Goal: Information Seeking & Learning: Learn about a topic

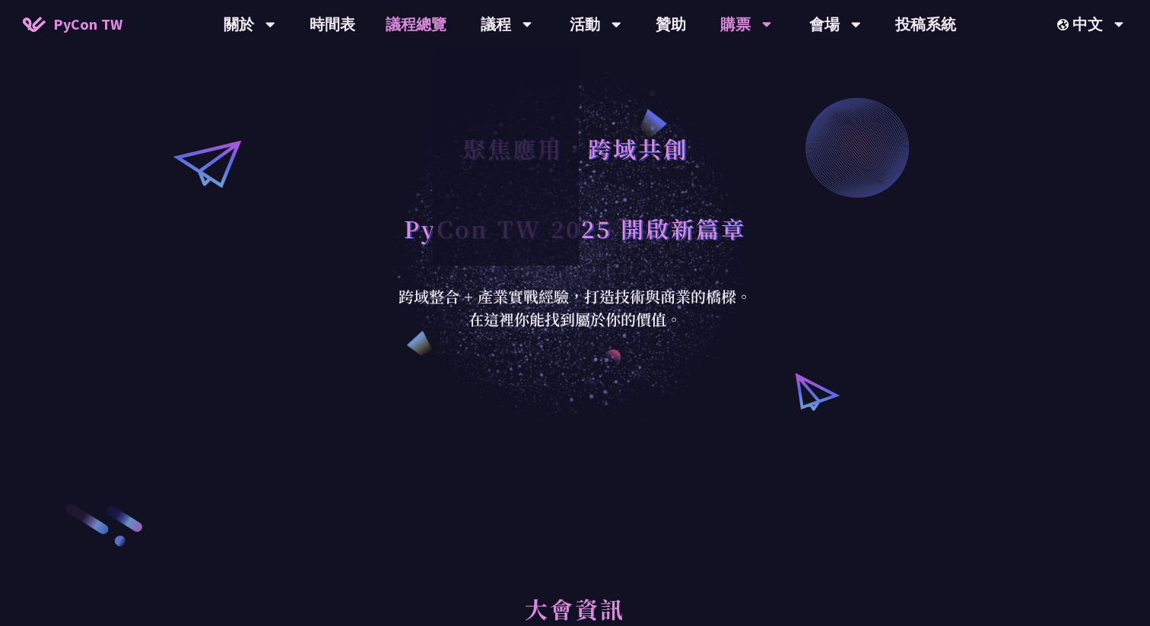
click at [421, 23] on link "議程總覽" at bounding box center [415, 24] width 91 height 49
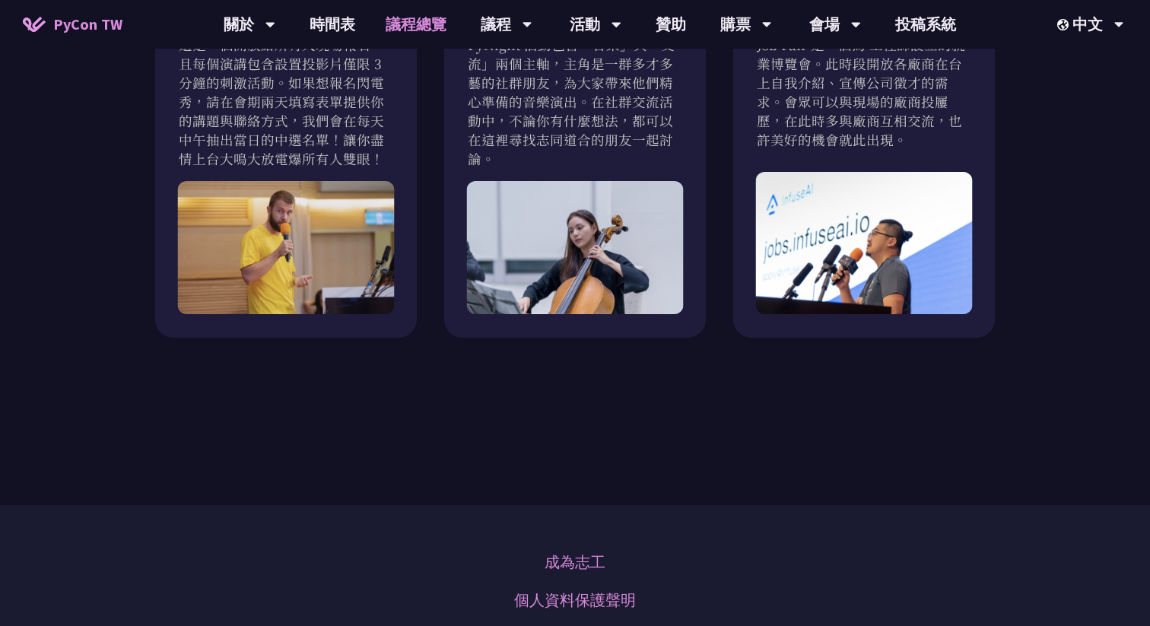
scroll to position [1839, 0]
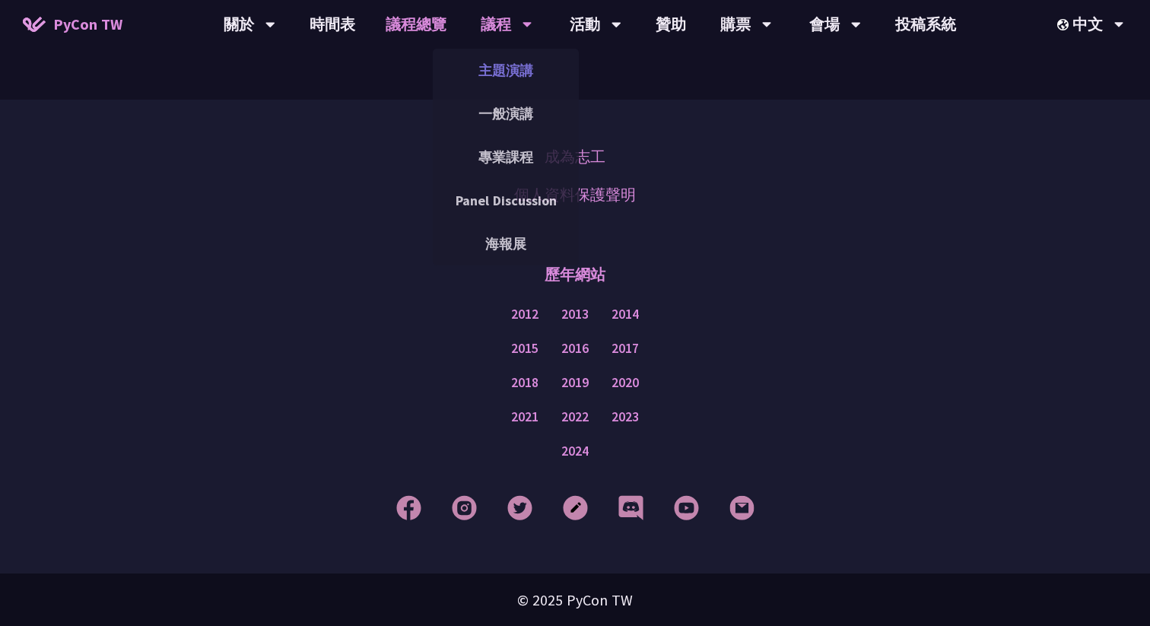
click at [510, 71] on link "主題演講" at bounding box center [506, 70] width 146 height 36
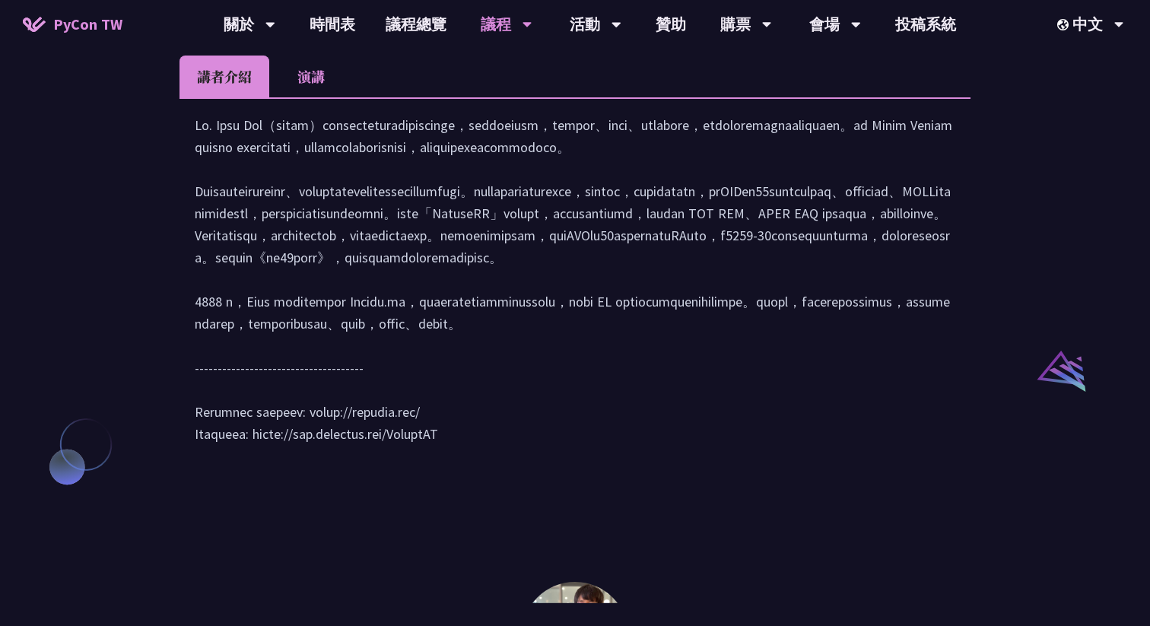
scroll to position [1439, 0]
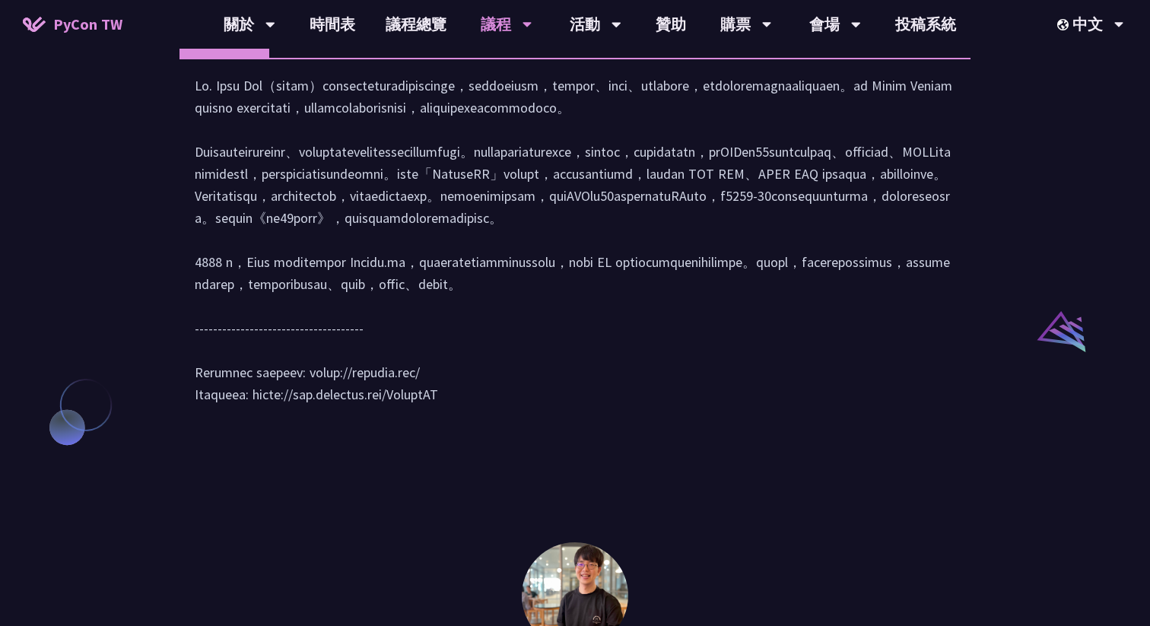
click at [518, 403] on div at bounding box center [575, 248] width 760 height 346
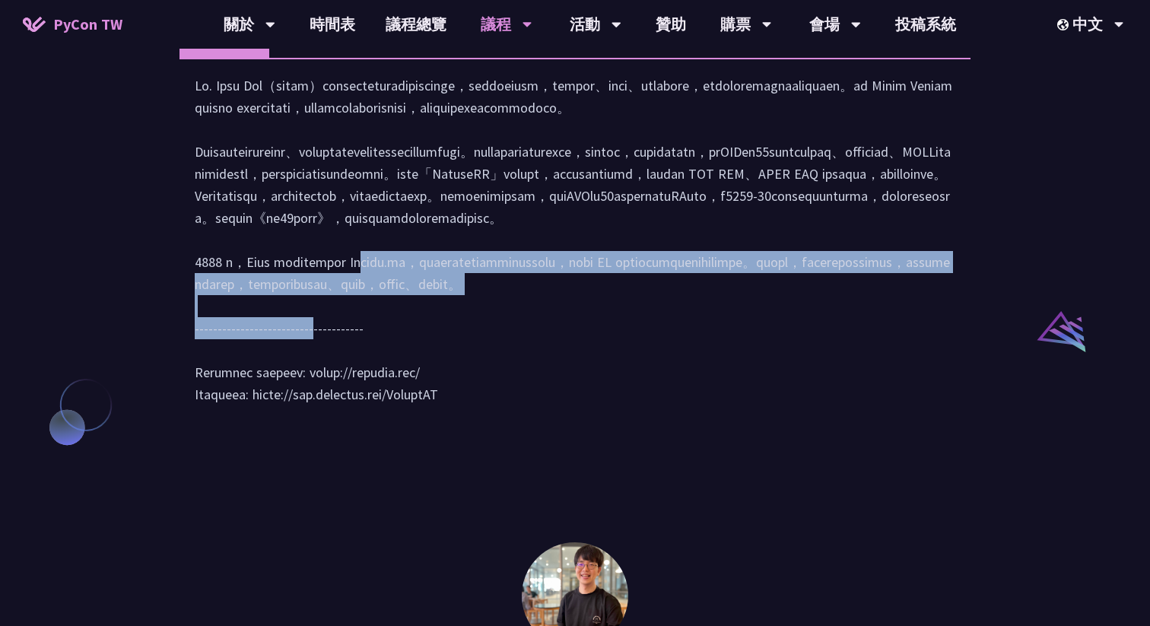
click at [518, 403] on div at bounding box center [575, 248] width 760 height 346
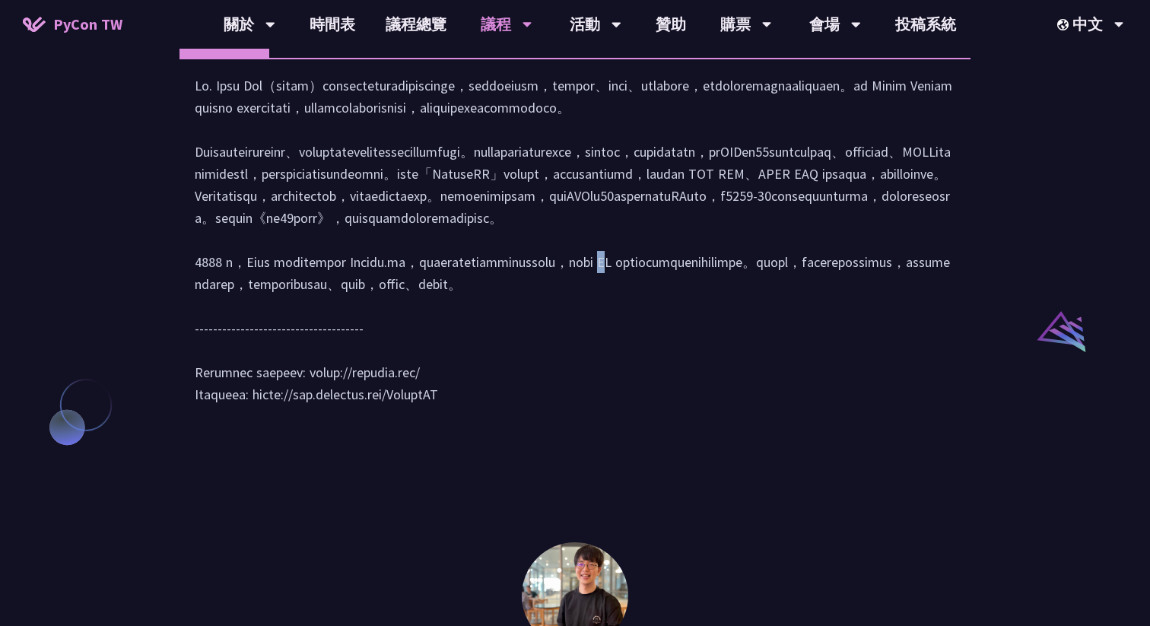
click at [518, 403] on div at bounding box center [575, 248] width 760 height 346
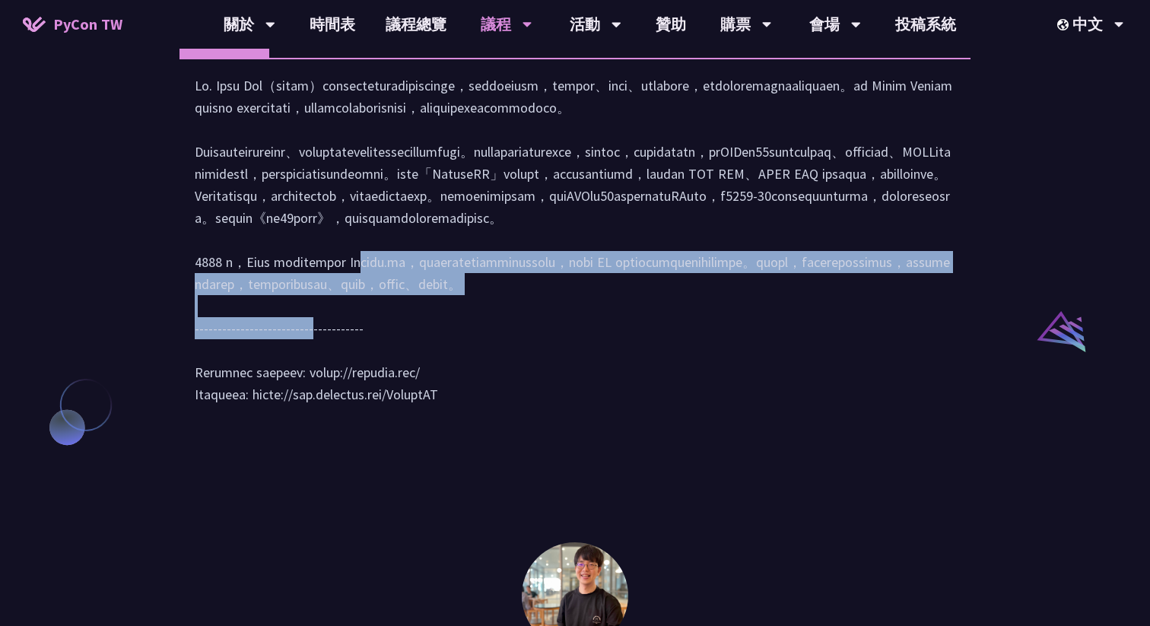
click at [518, 403] on div at bounding box center [575, 248] width 760 height 346
click at [522, 421] on div at bounding box center [575, 248] width 760 height 346
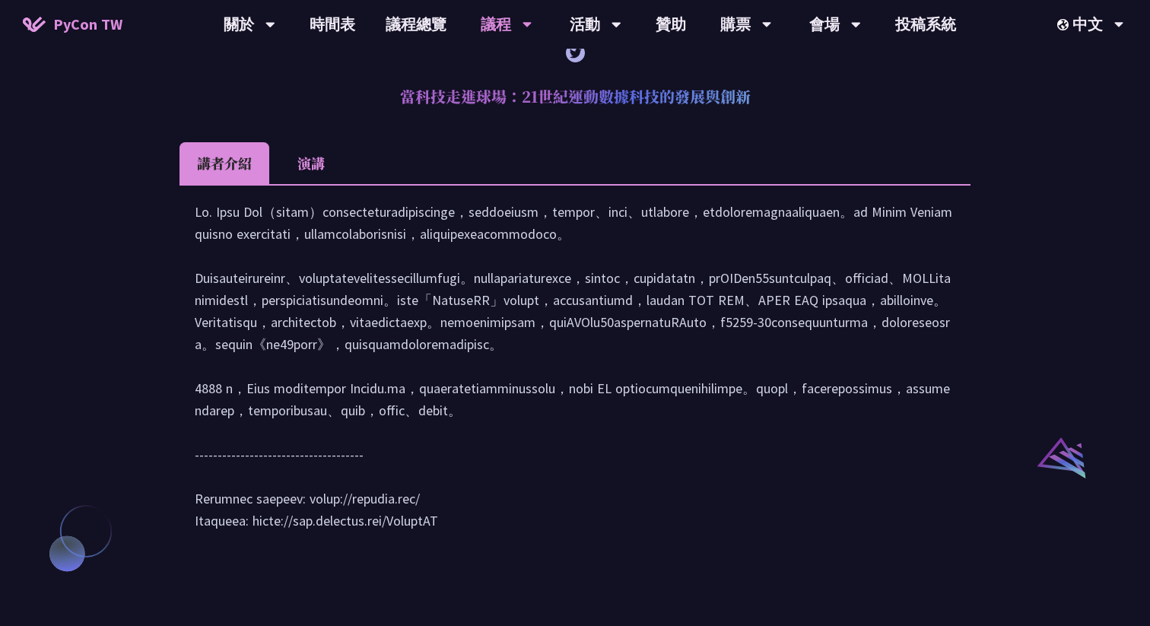
scroll to position [1288, 0]
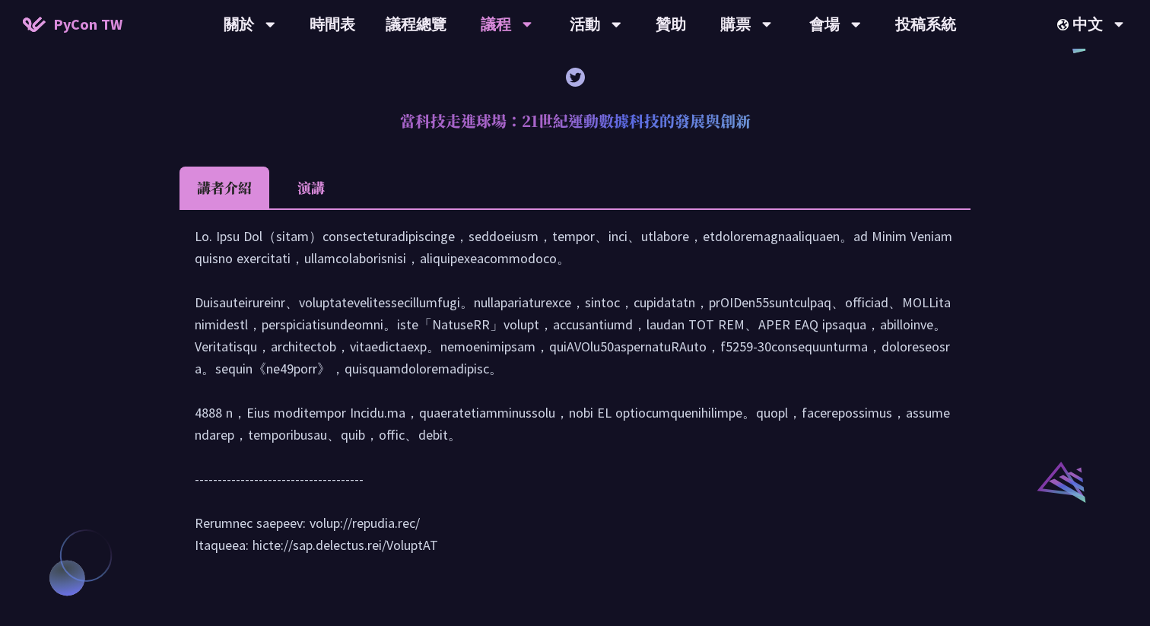
click at [316, 208] on li "演講" at bounding box center [311, 188] width 84 height 42
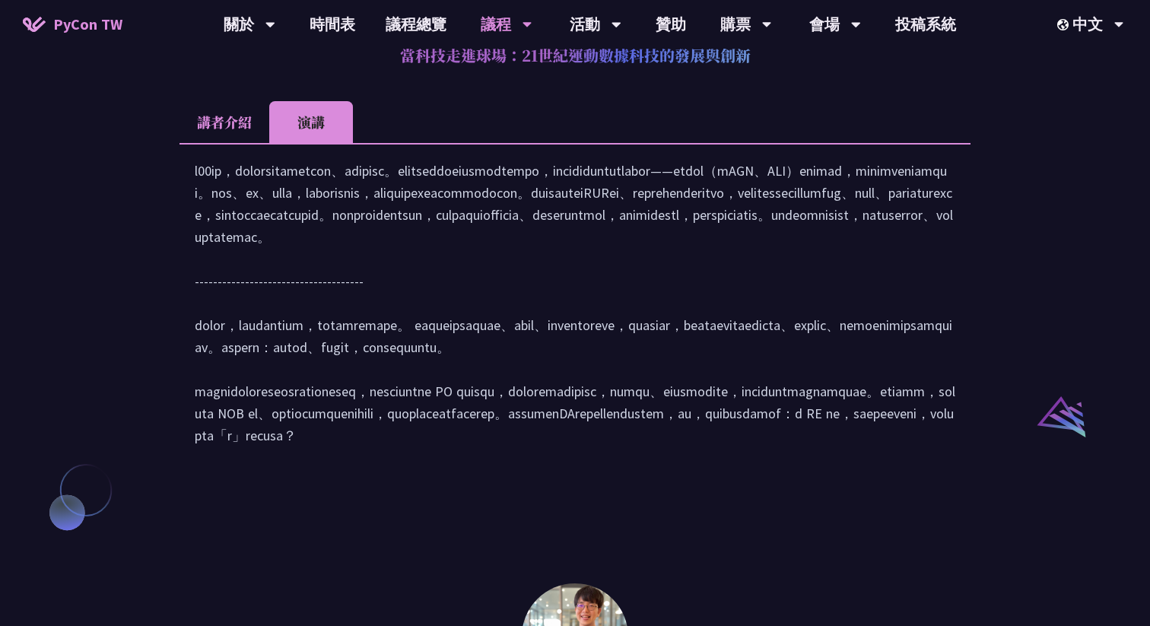
scroll to position [1335, 0]
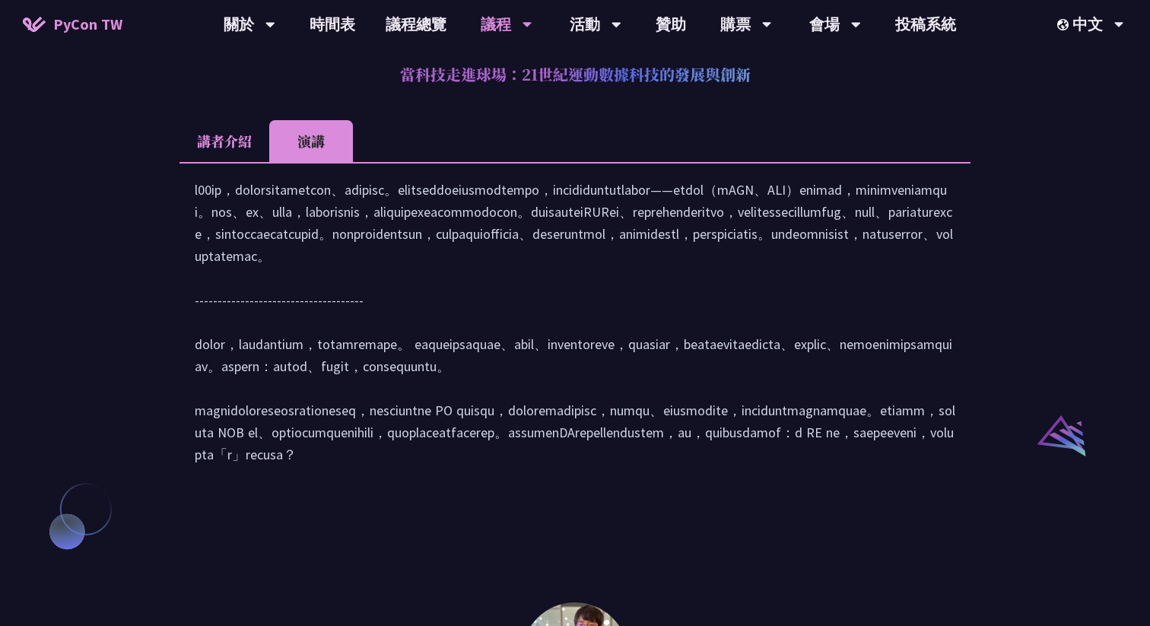
click at [230, 162] on li "講者介紹" at bounding box center [224, 141] width 90 height 42
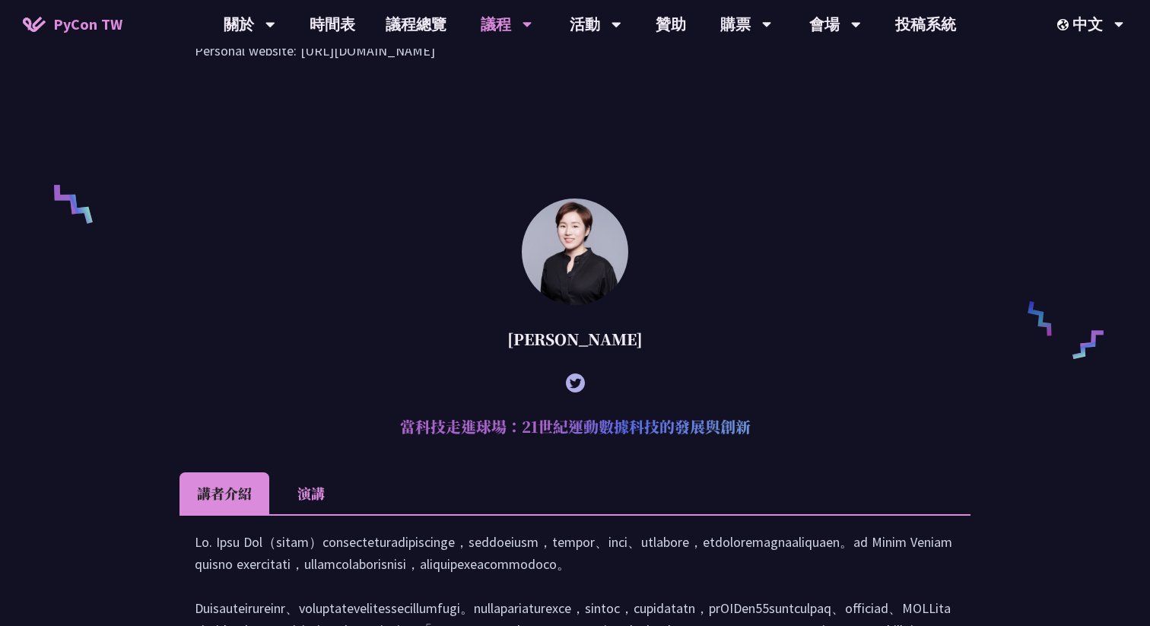
scroll to position [938, 0]
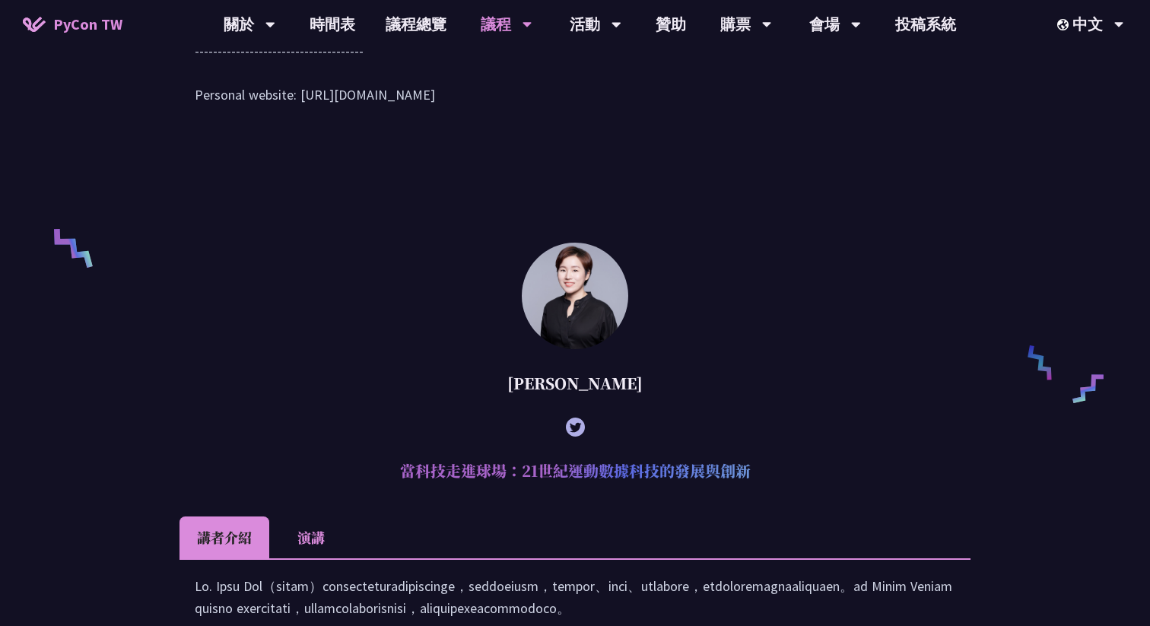
click at [572, 436] on icon at bounding box center [575, 426] width 19 height 19
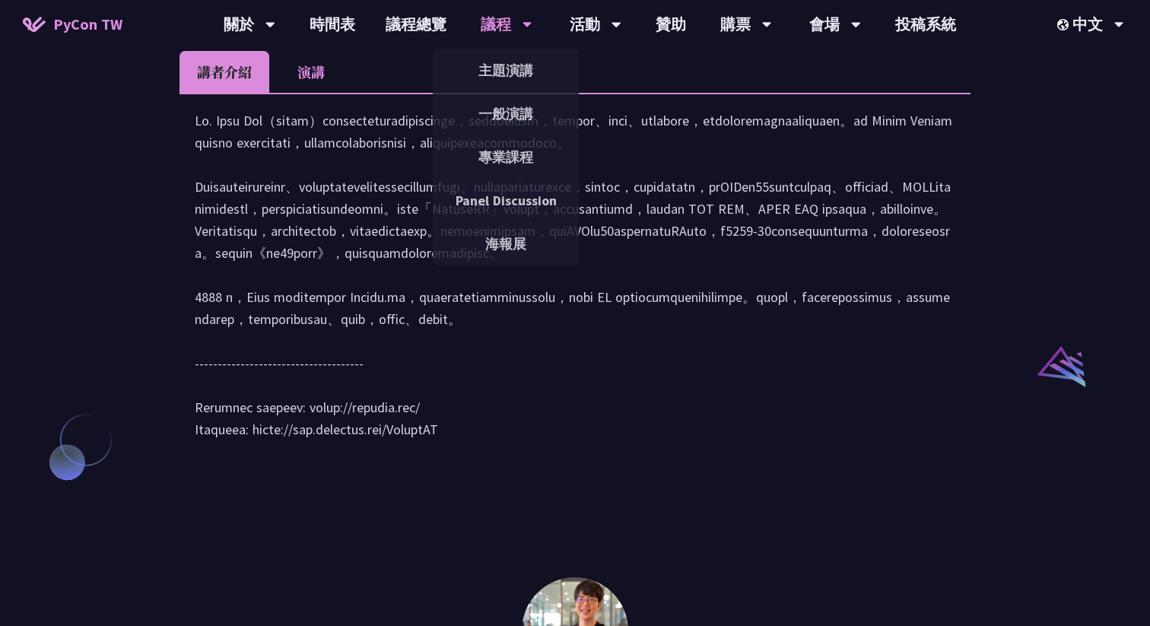
scroll to position [1347, 0]
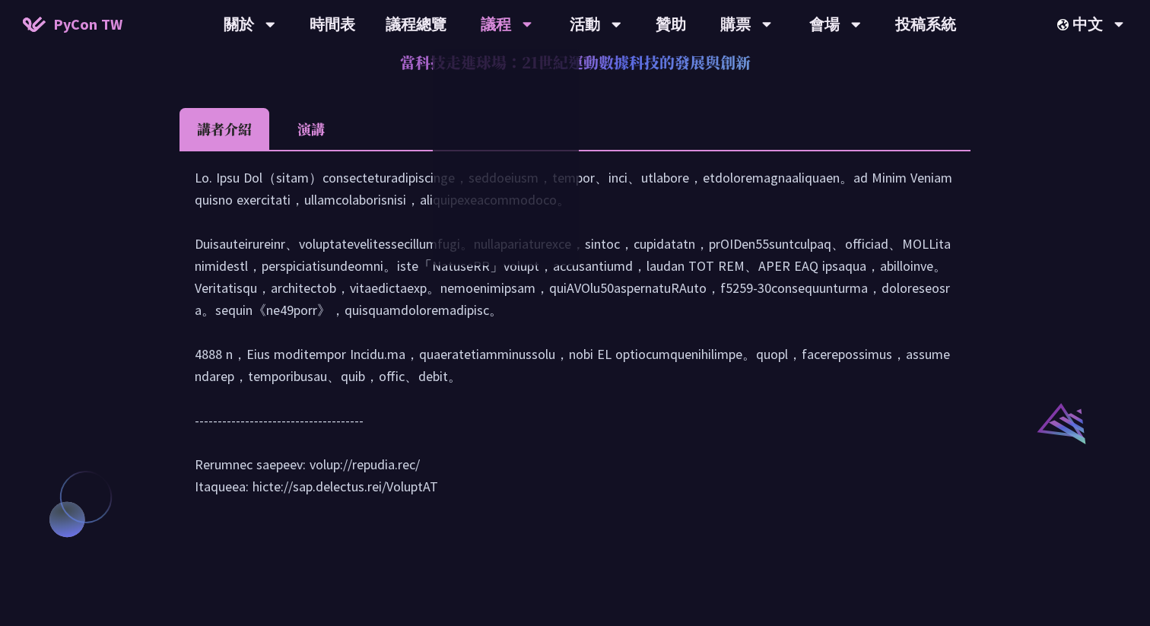
click at [405, 324] on div at bounding box center [575, 340] width 760 height 346
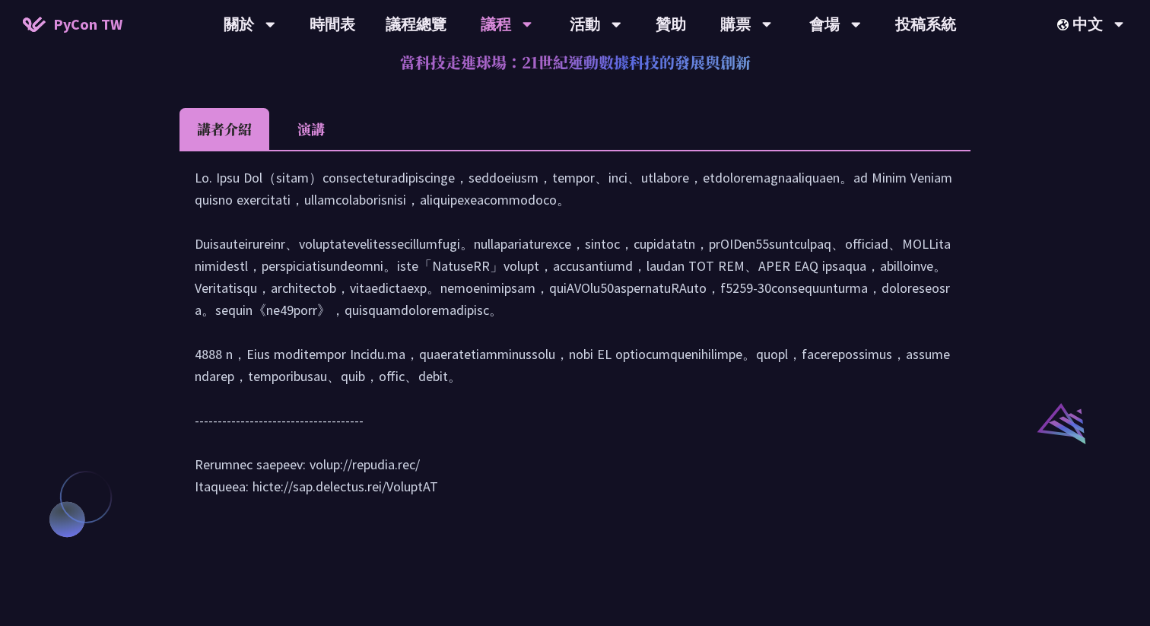
click at [405, 324] on div at bounding box center [575, 340] width 760 height 346
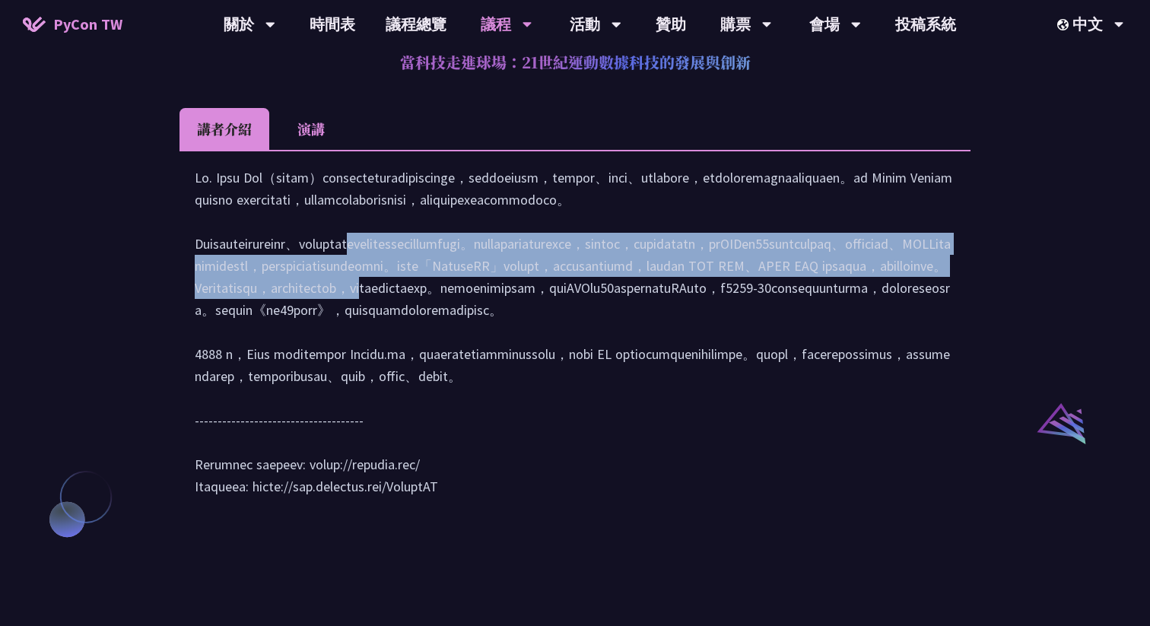
click at [405, 324] on div at bounding box center [575, 340] width 760 height 346
click at [399, 334] on div at bounding box center [575, 340] width 760 height 346
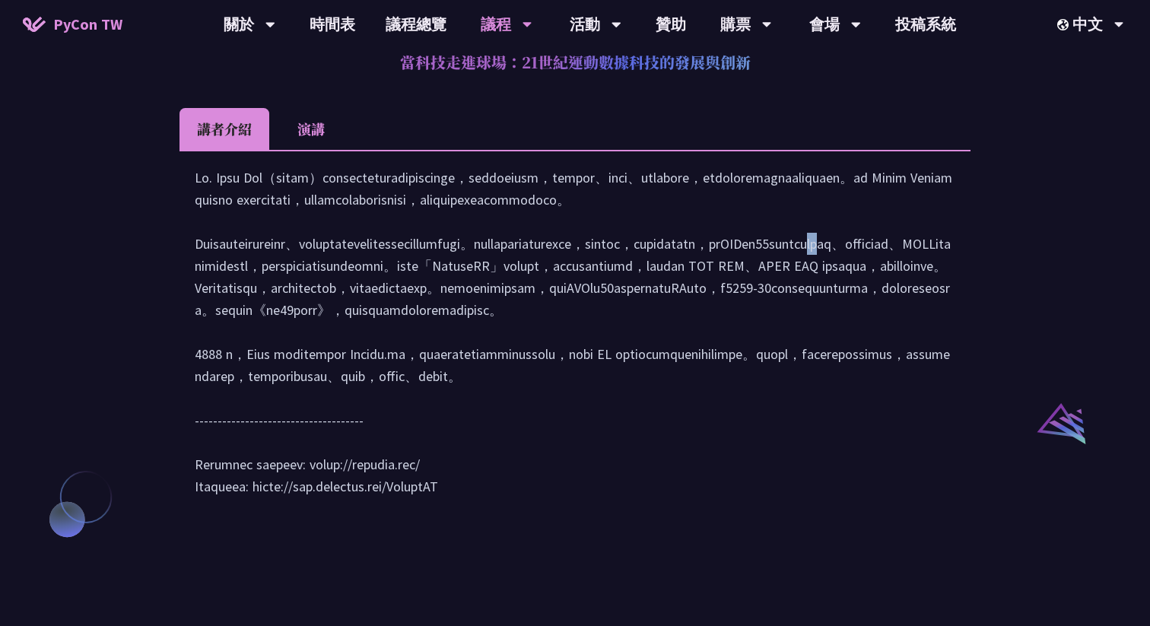
click at [399, 334] on div at bounding box center [575, 340] width 760 height 346
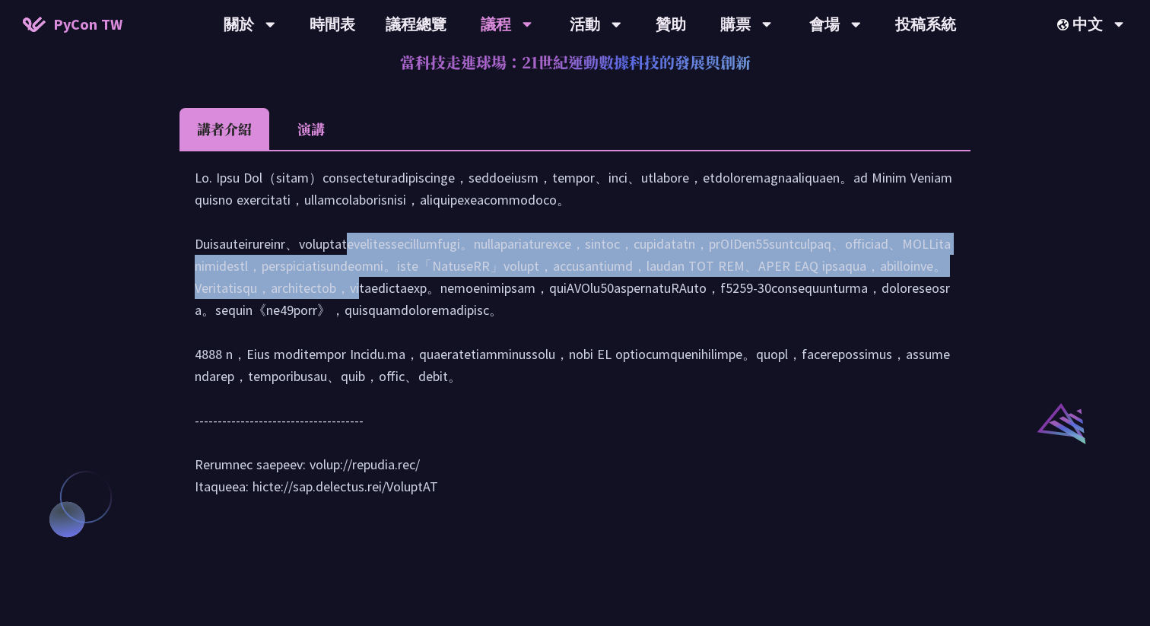
click at [399, 334] on div at bounding box center [575, 340] width 760 height 346
click at [445, 341] on div at bounding box center [575, 340] width 760 height 346
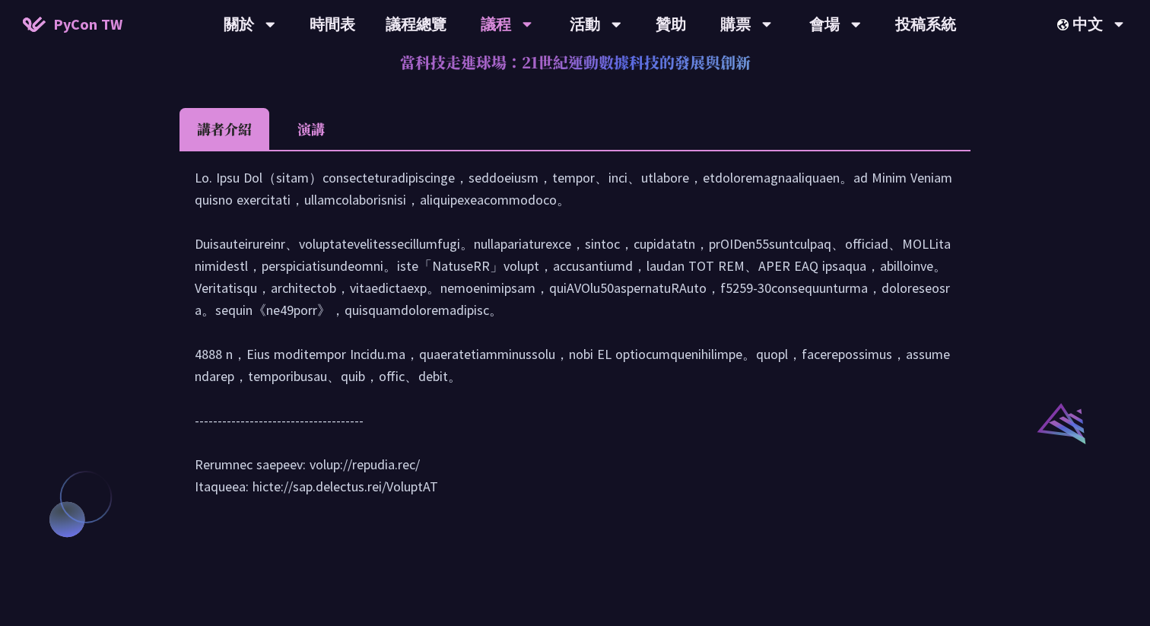
click at [433, 353] on div at bounding box center [575, 340] width 760 height 346
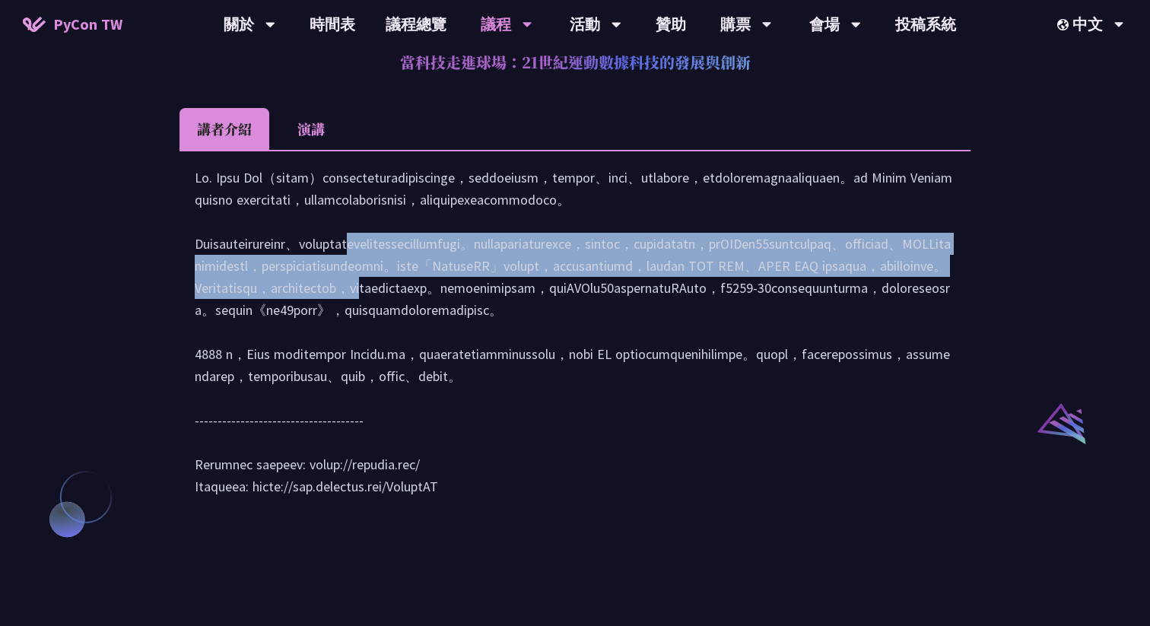
click at [433, 353] on div at bounding box center [575, 340] width 760 height 346
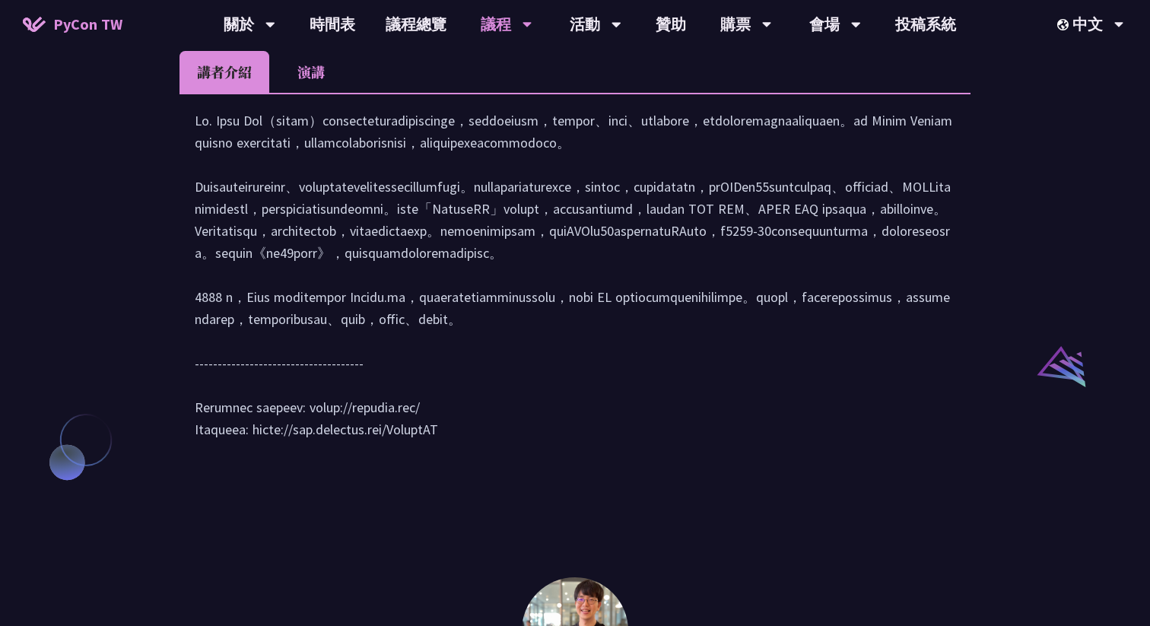
scroll to position [1404, 0]
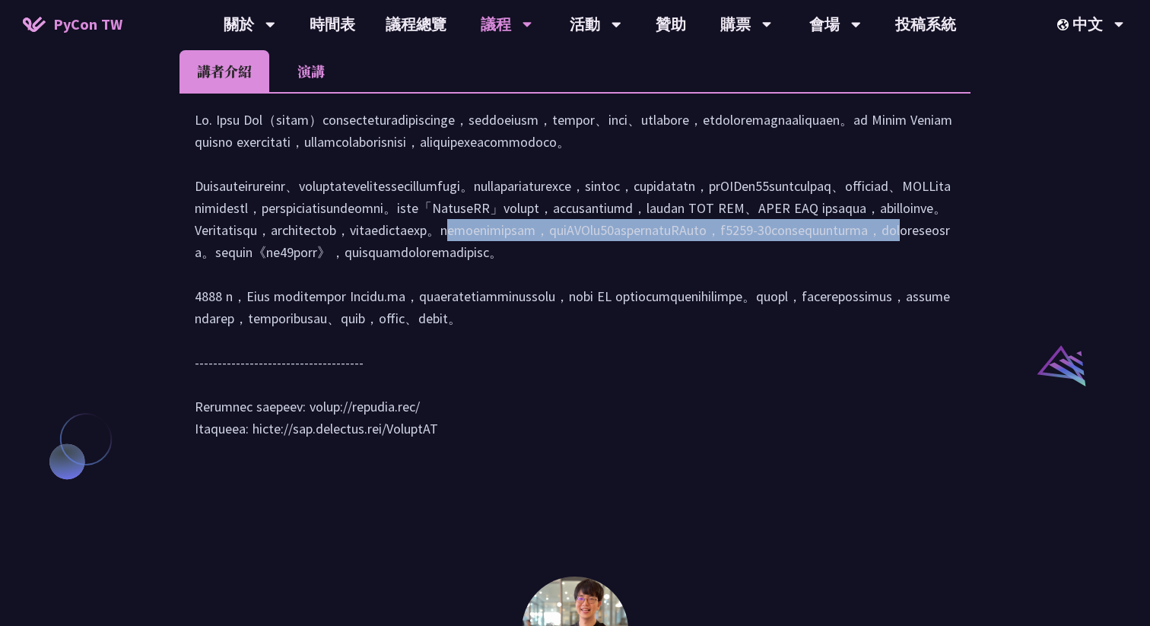
drag, startPoint x: 354, startPoint y: 335, endPoint x: 428, endPoint y: 357, distance: 77.5
click at [428, 357] on div at bounding box center [575, 282] width 760 height 346
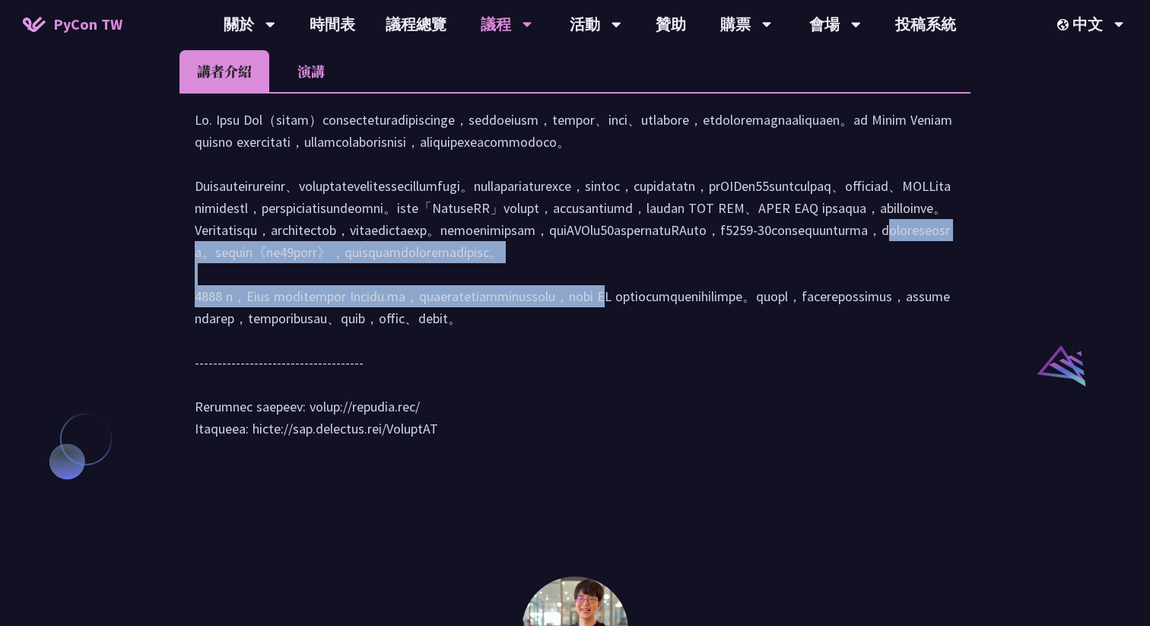
drag, startPoint x: 406, startPoint y: 363, endPoint x: 531, endPoint y: 424, distance: 138.8
click at [531, 425] on div at bounding box center [575, 282] width 760 height 346
click at [531, 424] on div at bounding box center [575, 282] width 760 height 346
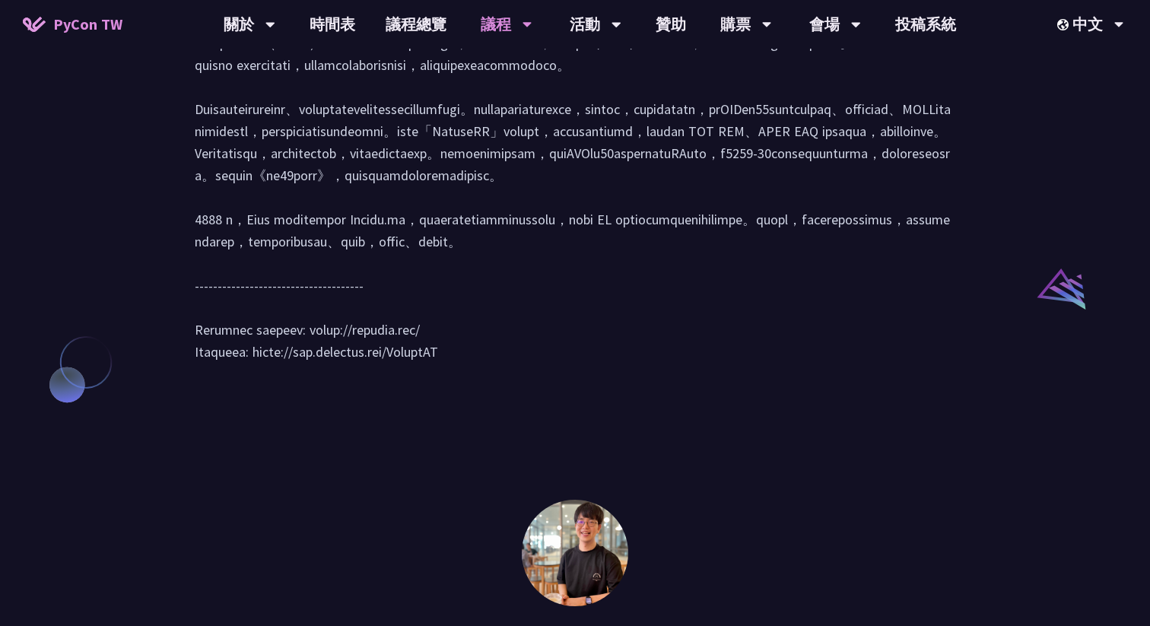
scroll to position [1486, 0]
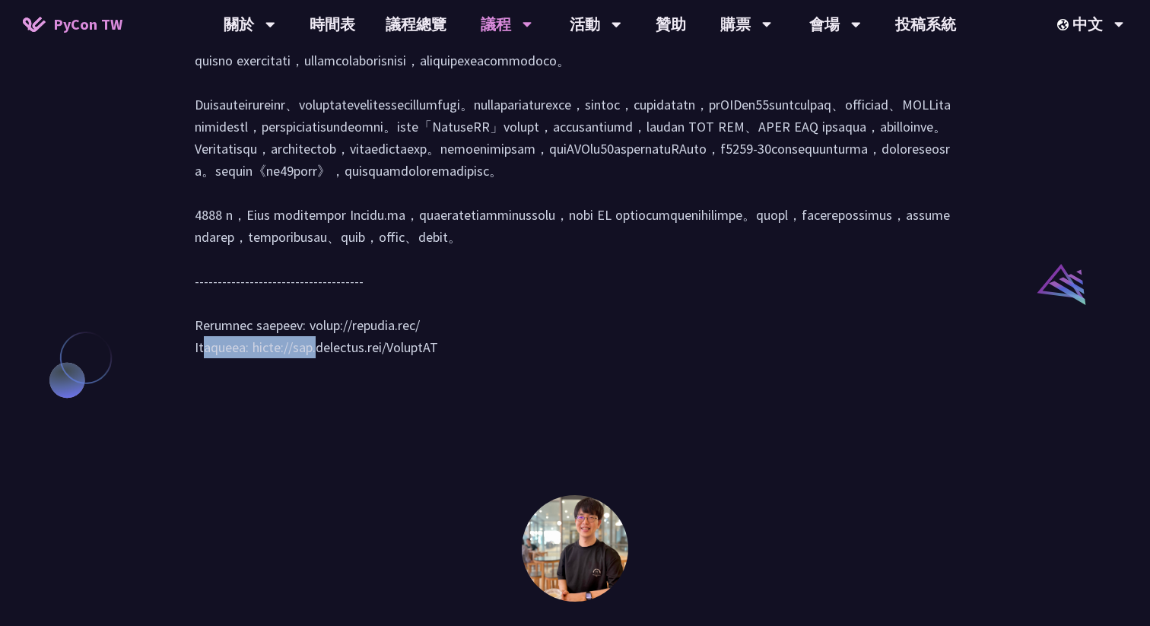
drag, startPoint x: 300, startPoint y: 481, endPoint x: 476, endPoint y: 481, distance: 176.4
click at [476, 373] on div at bounding box center [575, 200] width 760 height 346
copy div "[URL][DOMAIN_NAME]"
